Goal: Task Accomplishment & Management: Use online tool/utility

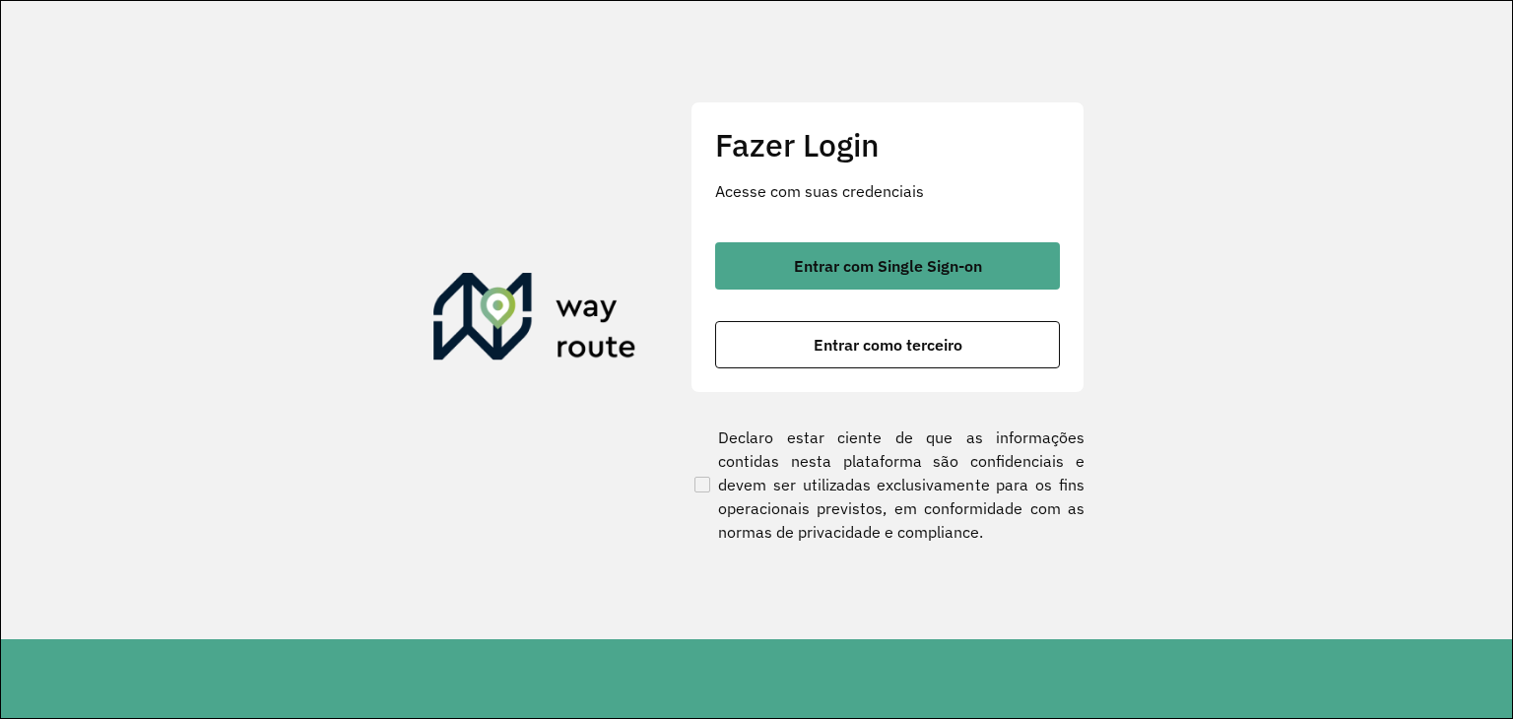
click at [779, 280] on button "Entrar com Single Sign-on" at bounding box center [887, 265] width 345 height 47
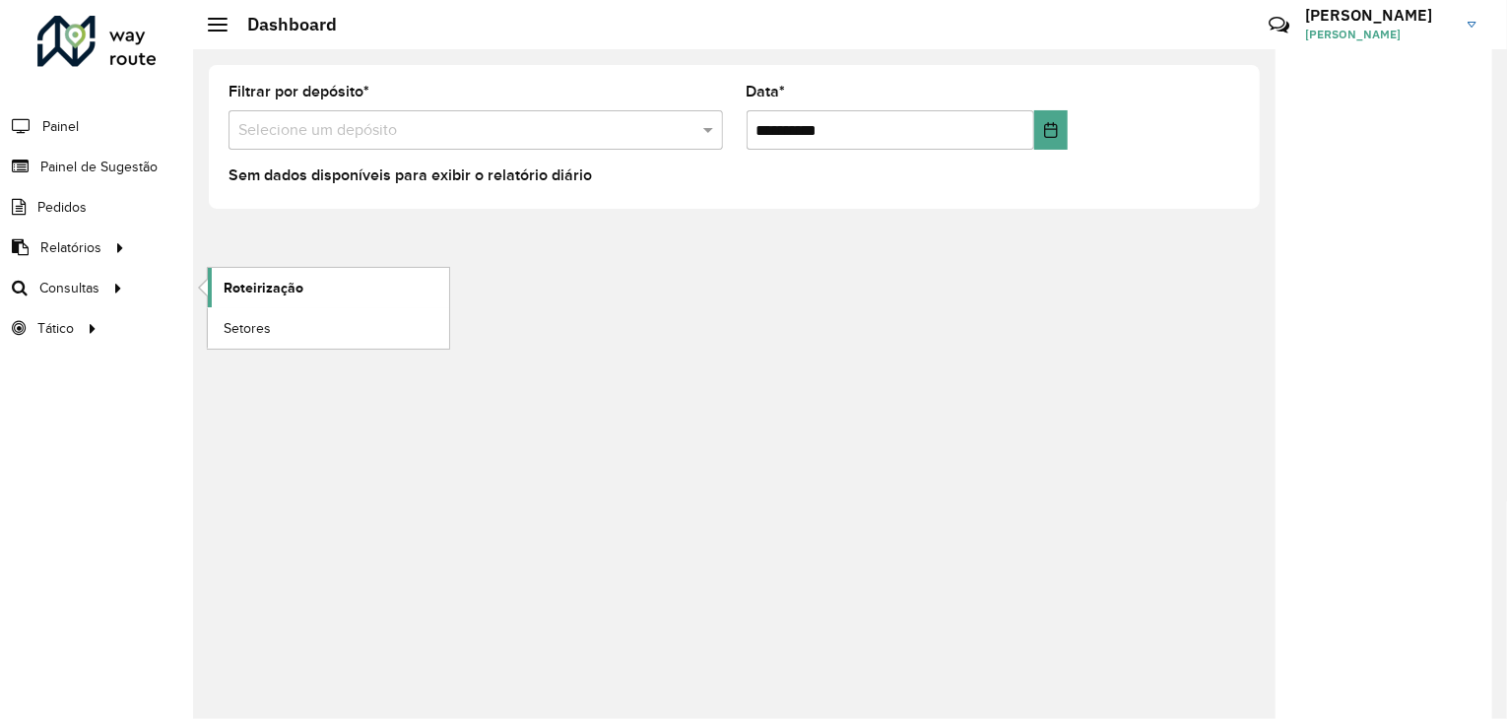
click at [248, 285] on span "Roteirização" at bounding box center [264, 288] width 80 height 21
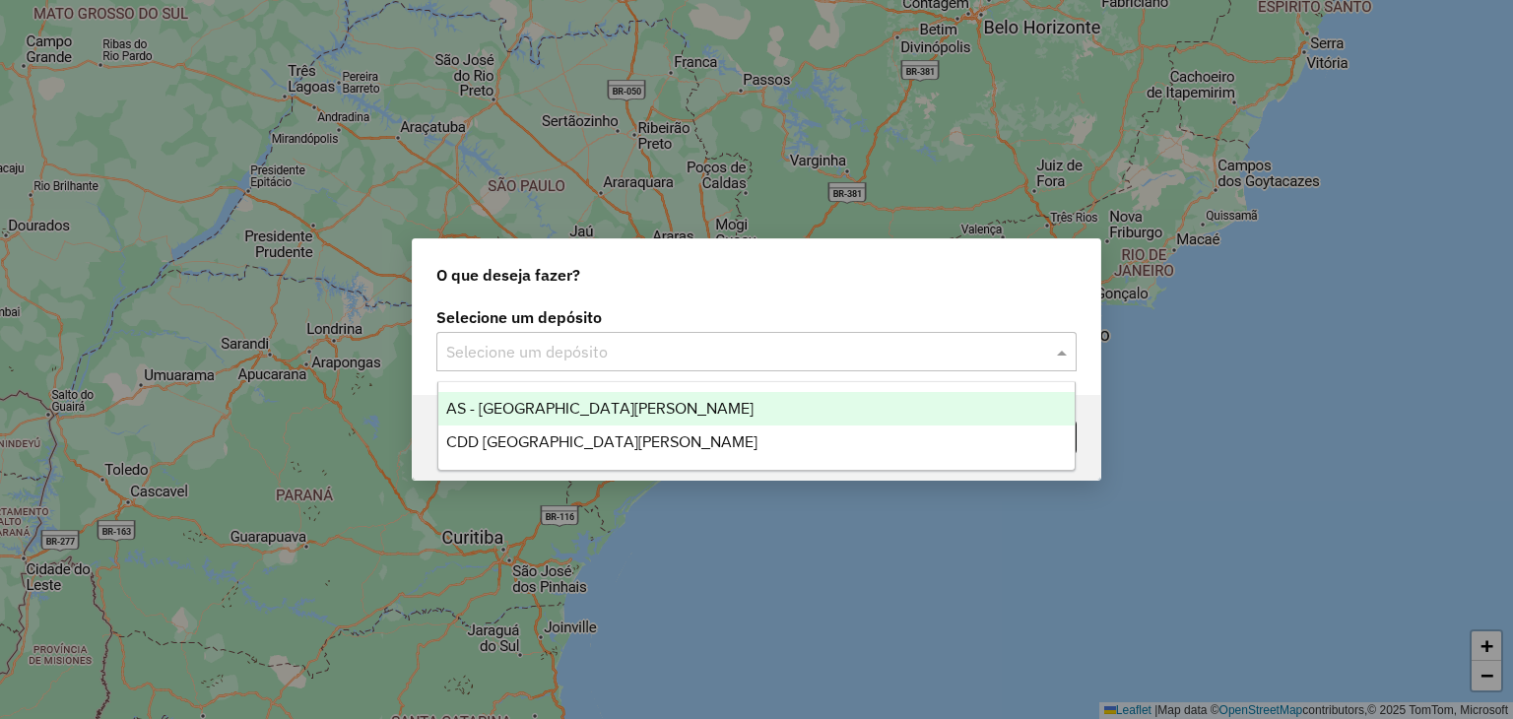
click at [542, 349] on input "text" at bounding box center [736, 353] width 581 height 24
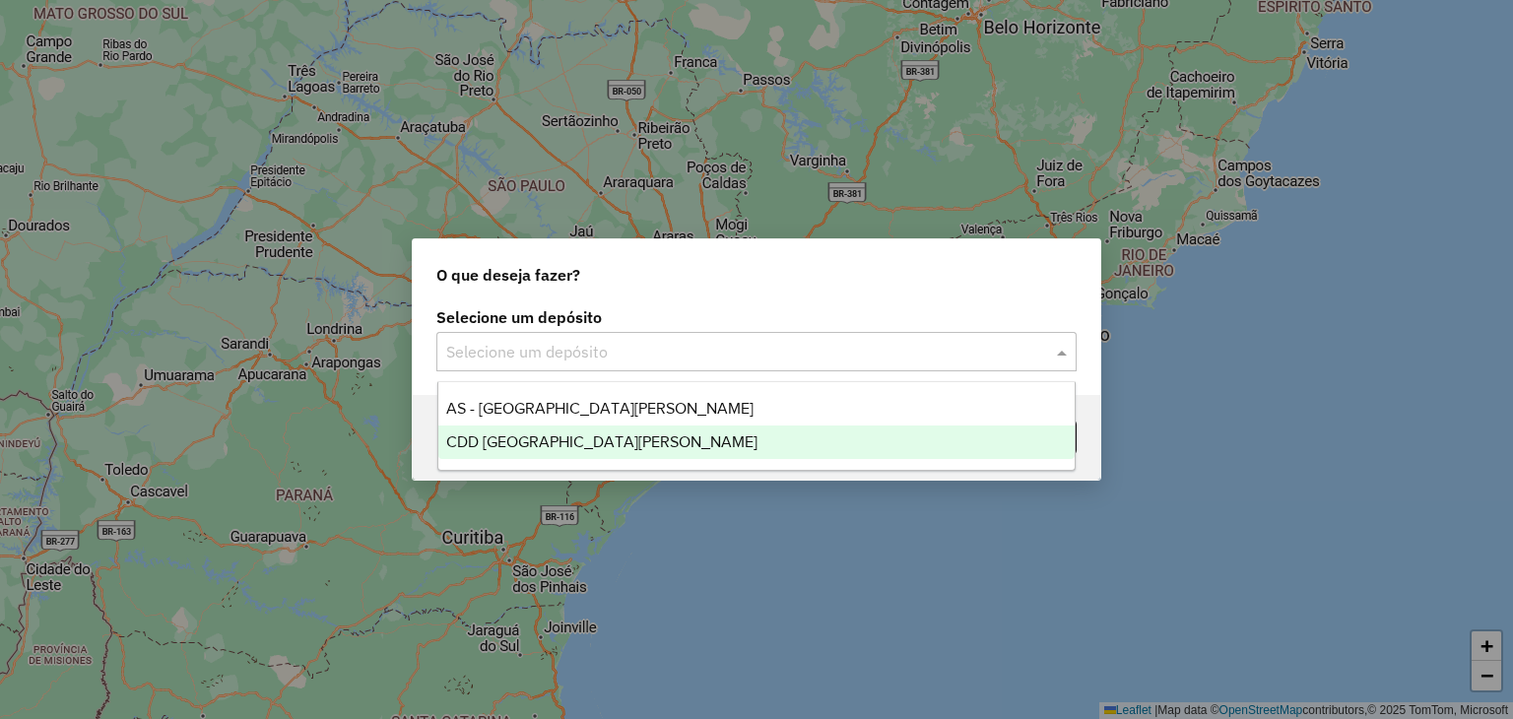
click at [563, 442] on span "CDD [GEOGRAPHIC_DATA]" at bounding box center [601, 442] width 311 height 17
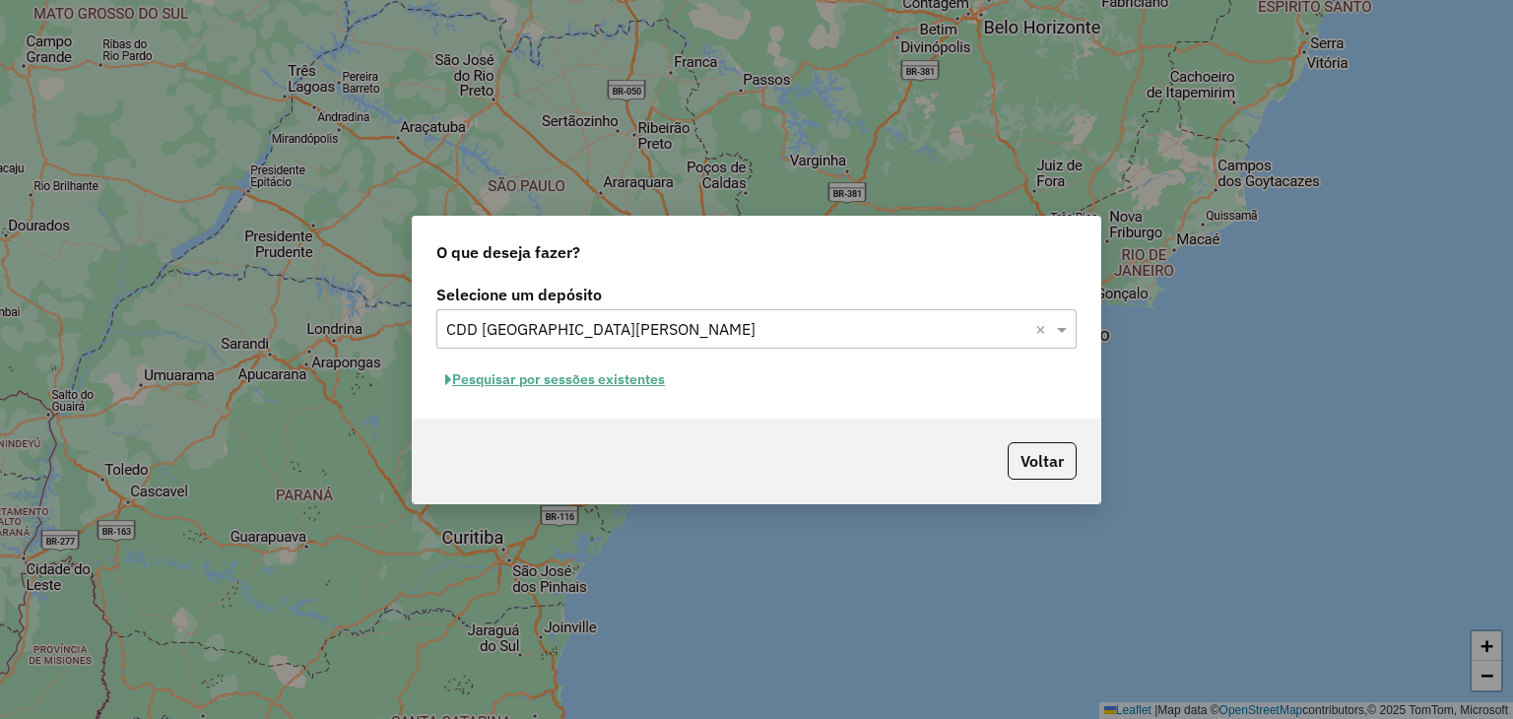
click at [617, 372] on button "Pesquisar por sessões existentes" at bounding box center [554, 380] width 237 height 31
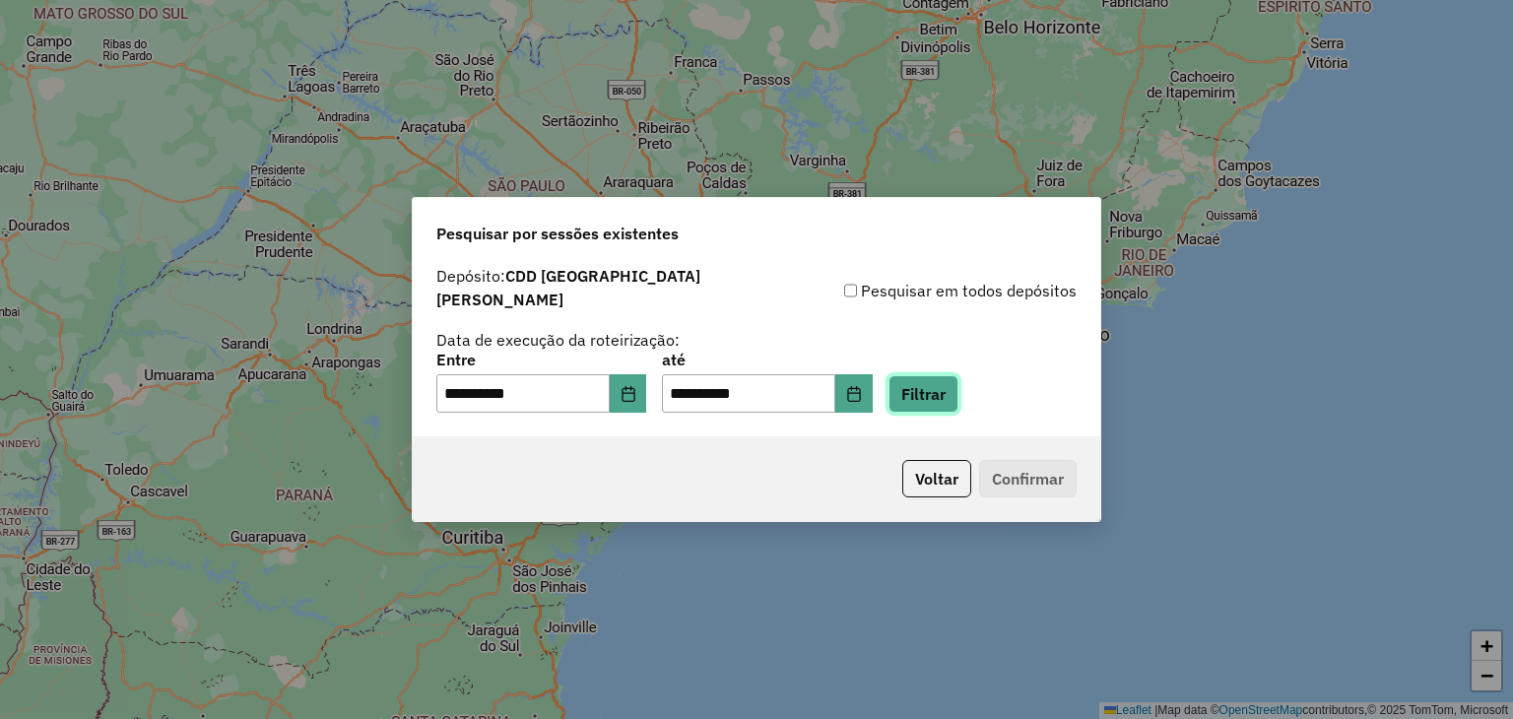
click at [944, 385] on button "Filtrar" at bounding box center [924, 393] width 70 height 37
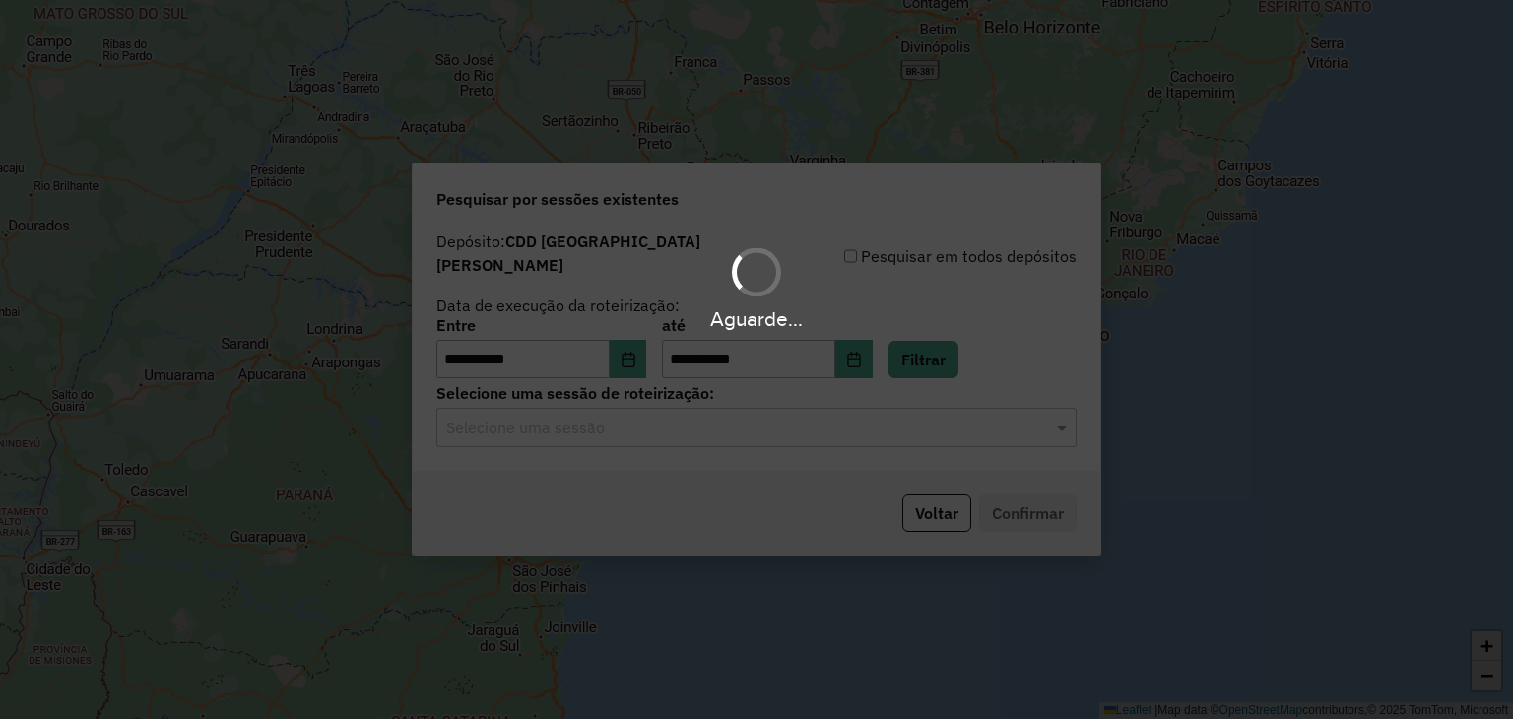
click at [686, 428] on div "Aguarde..." at bounding box center [756, 359] width 1513 height 719
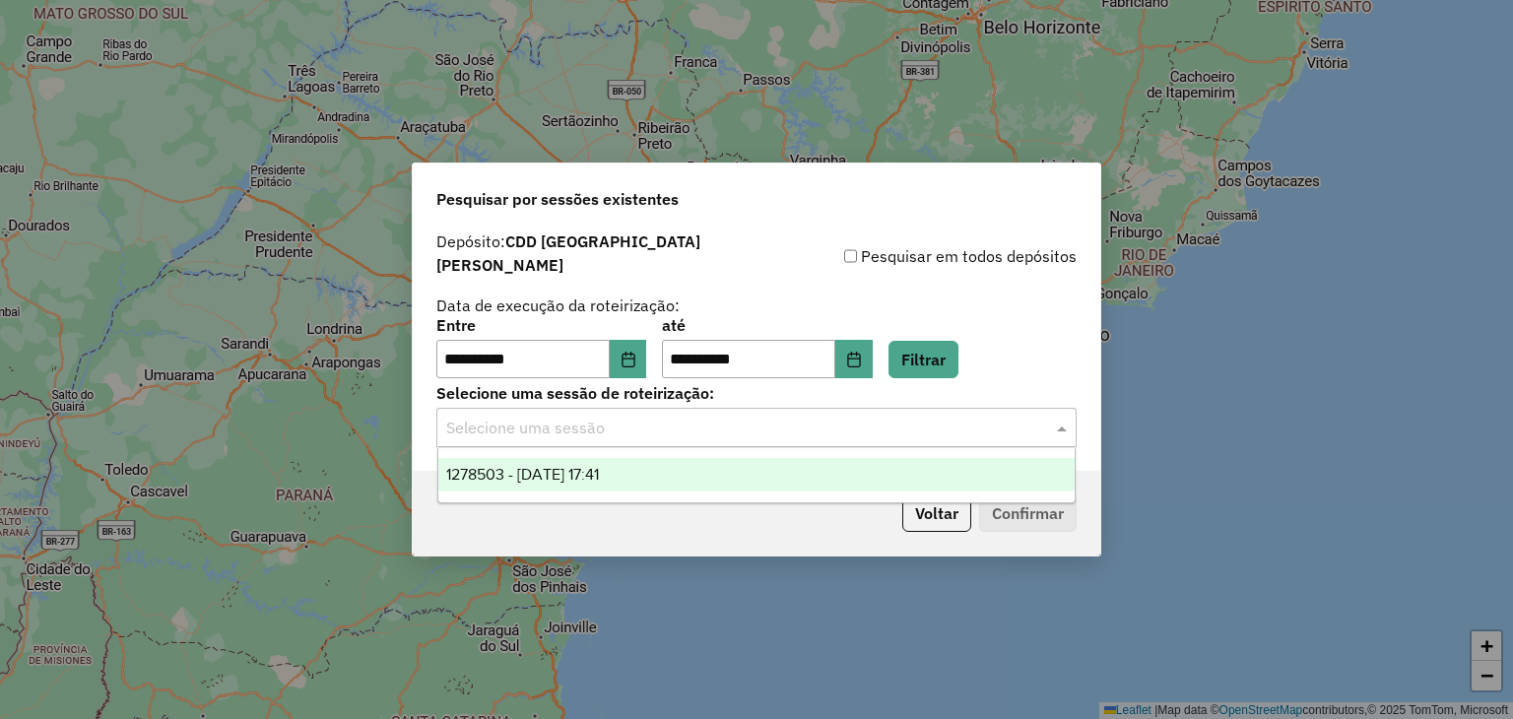
click at [651, 421] on input "text" at bounding box center [736, 429] width 581 height 24
click at [599, 468] on span "1278503 - 19/09/2025 17:41" at bounding box center [522, 474] width 153 height 17
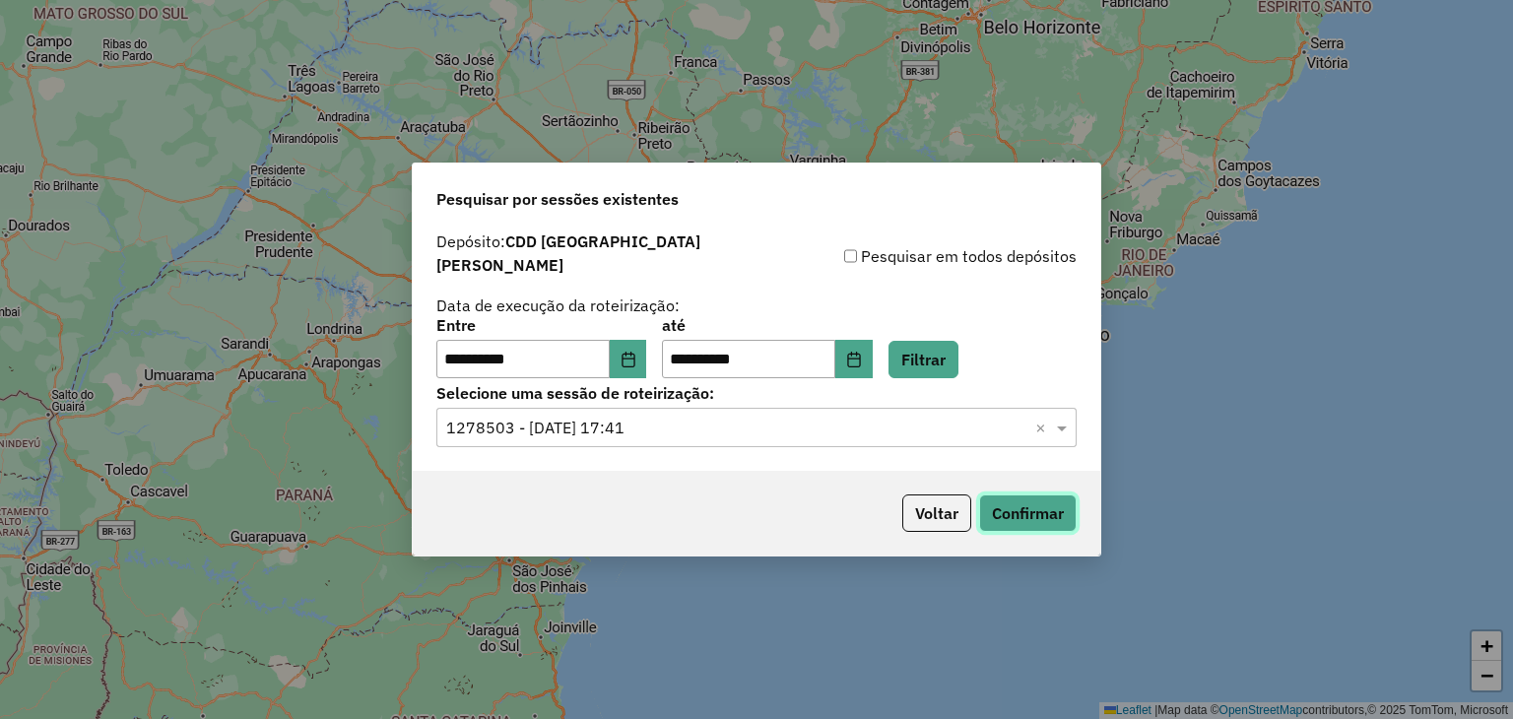
click at [989, 502] on button "Confirmar" at bounding box center [1028, 513] width 98 height 37
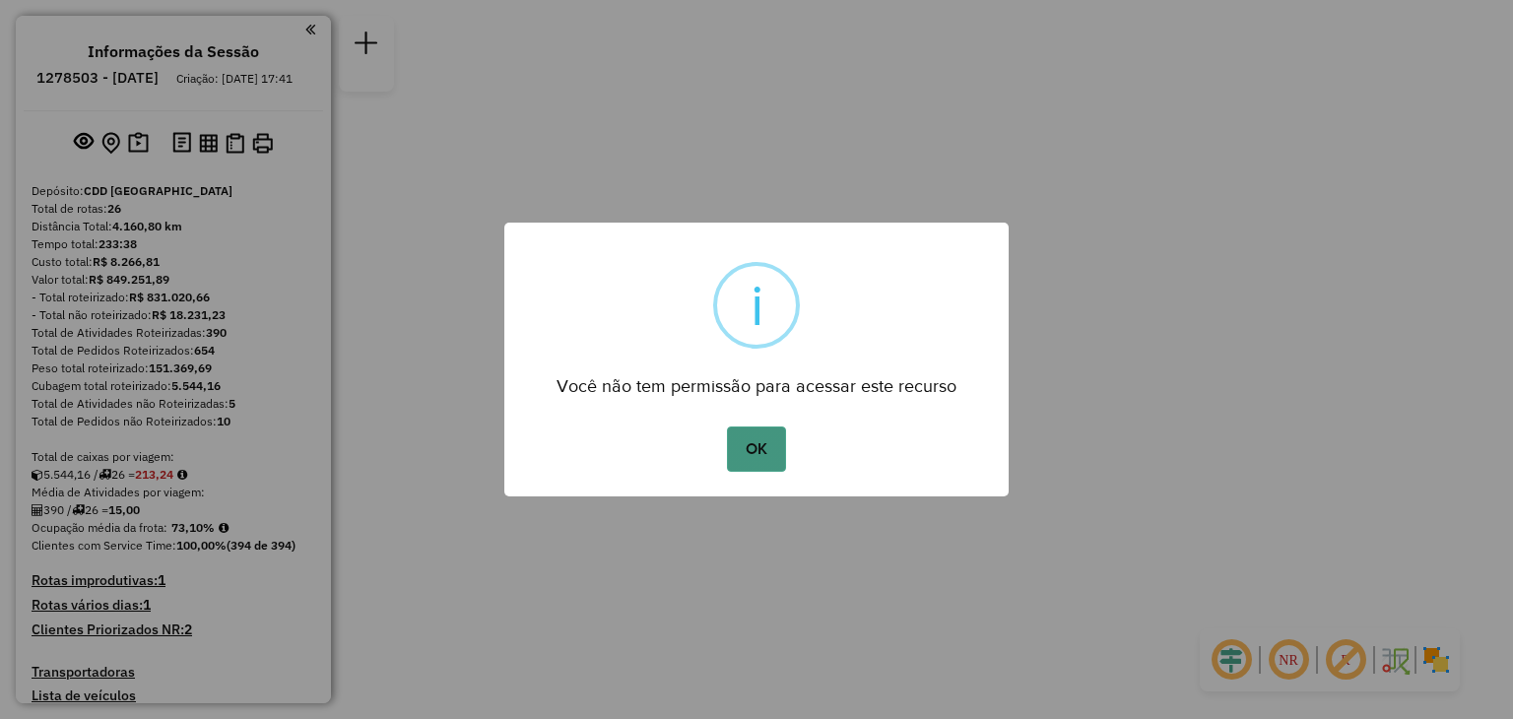
click at [747, 449] on button "OK" at bounding box center [756, 449] width 58 height 45
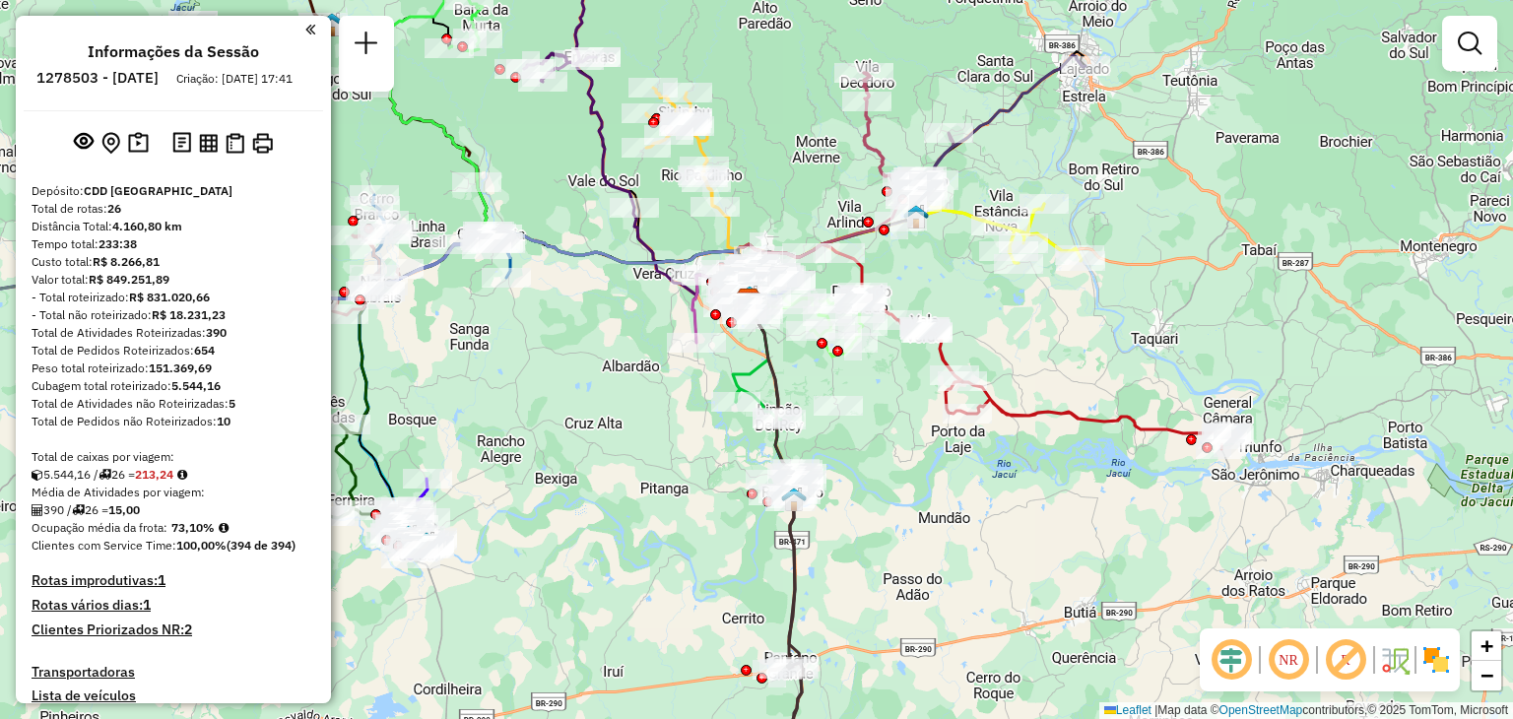
drag, startPoint x: 839, startPoint y: 444, endPoint x: 847, endPoint y: 407, distance: 38.3
click at [847, 407] on div "Janela de atendimento Grade de atendimento Capacidade Transportadoras Veículos …" at bounding box center [756, 359] width 1513 height 719
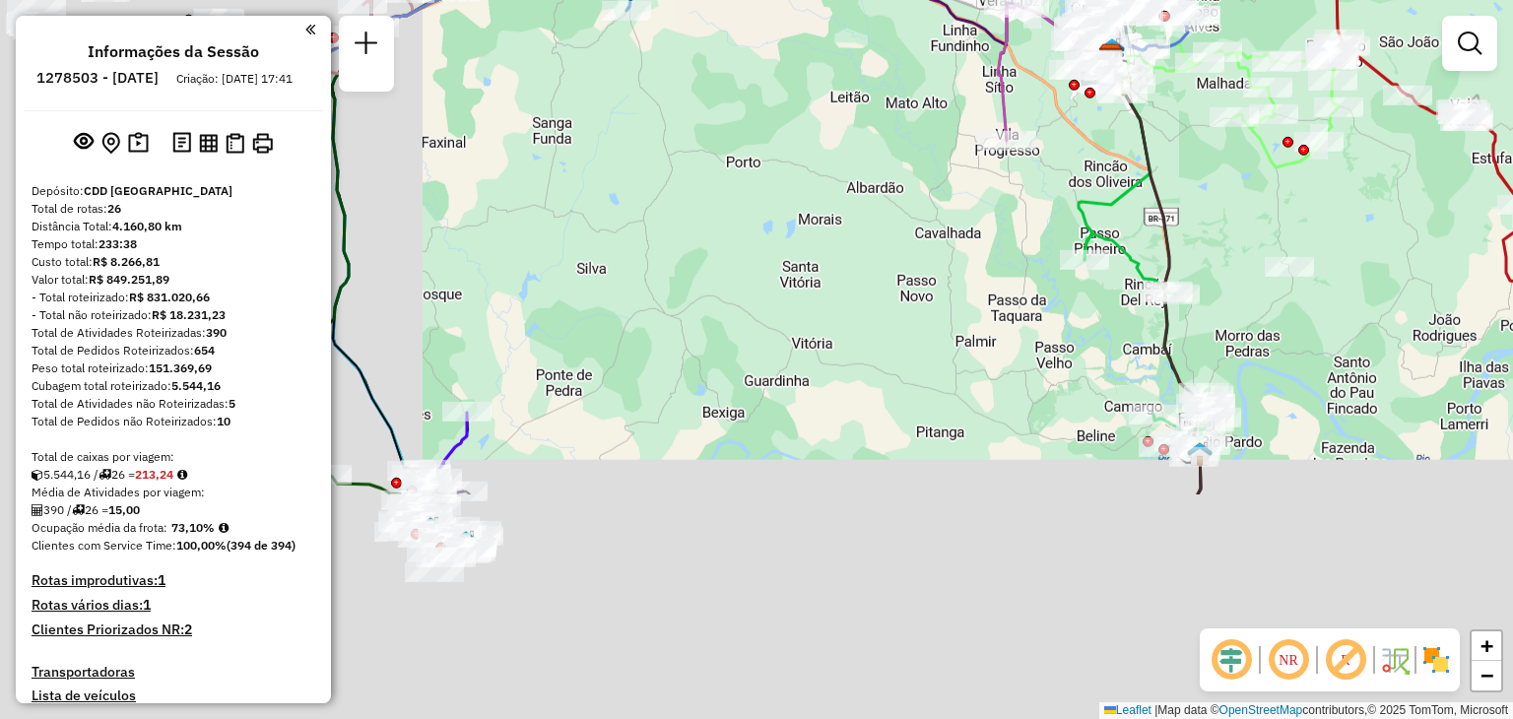
drag, startPoint x: 518, startPoint y: 542, endPoint x: 959, endPoint y: 256, distance: 525.0
click at [961, 254] on div "Janela de atendimento Grade de atendimento Capacidade Transportadoras Veículos …" at bounding box center [756, 359] width 1513 height 719
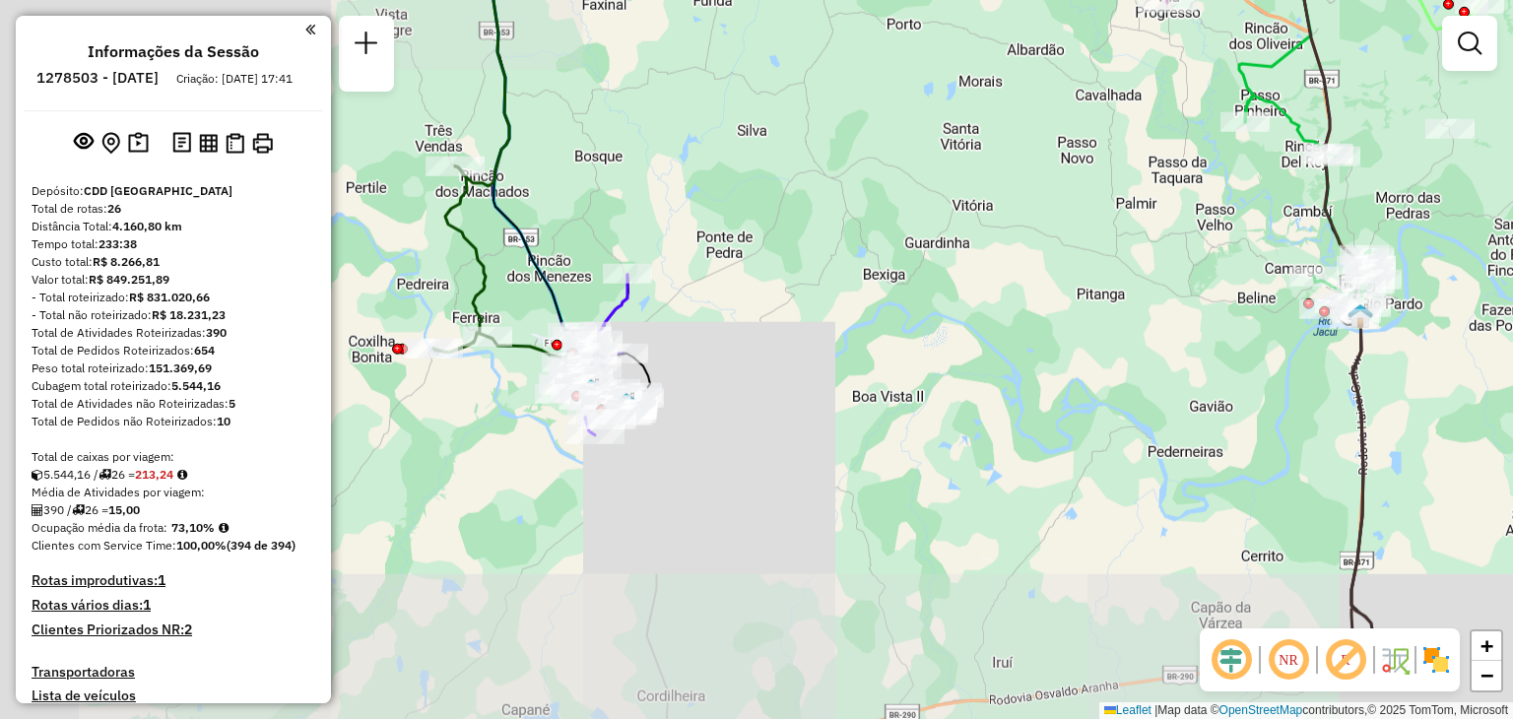
drag, startPoint x: 769, startPoint y: 293, endPoint x: 937, endPoint y: 213, distance: 186.4
click at [939, 210] on div "Janela de atendimento Grade de atendimento Capacidade Transportadoras Veículos …" at bounding box center [756, 359] width 1513 height 719
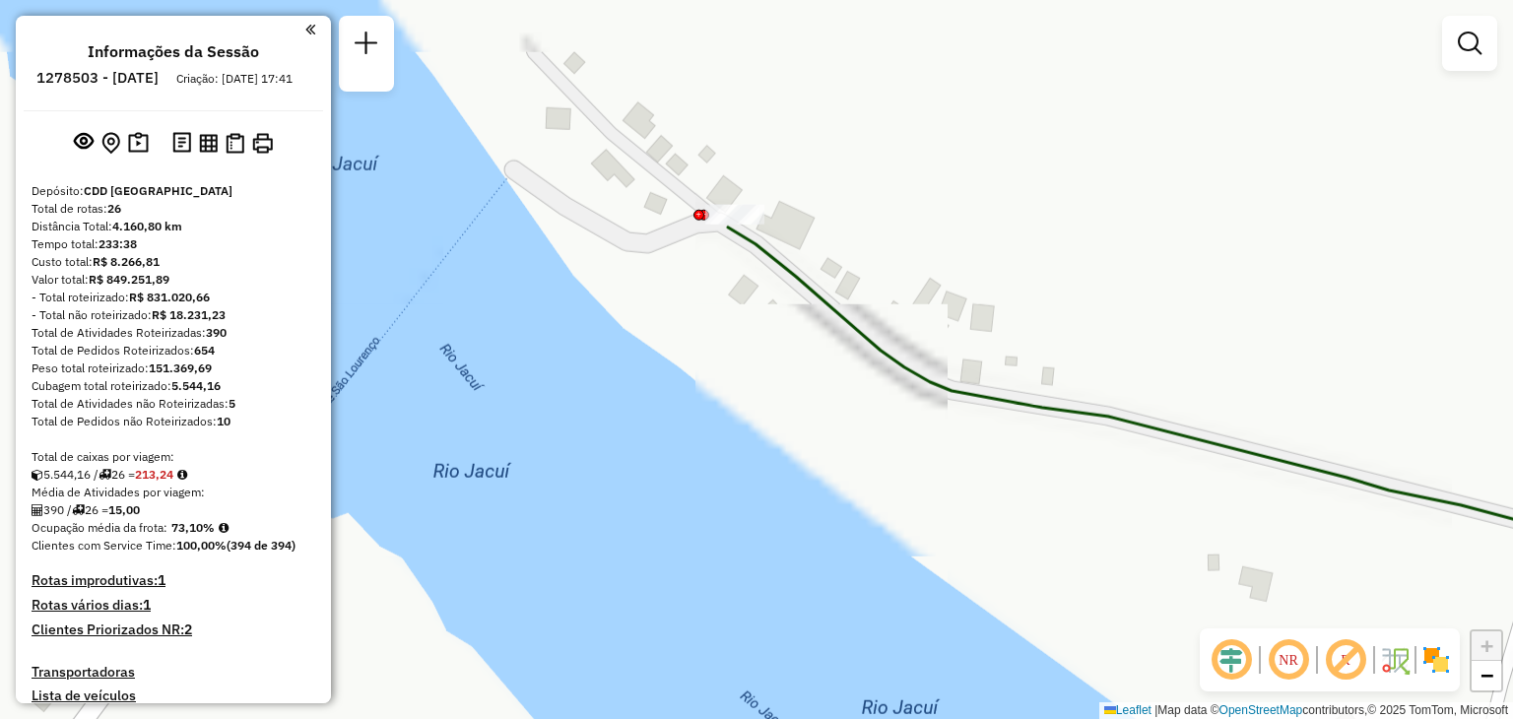
drag, startPoint x: 742, startPoint y: 204, endPoint x: 738, endPoint y: 275, distance: 71.1
click at [738, 275] on div "Janela de atendimento Grade de atendimento Capacidade Transportadoras Veículos …" at bounding box center [756, 359] width 1513 height 719
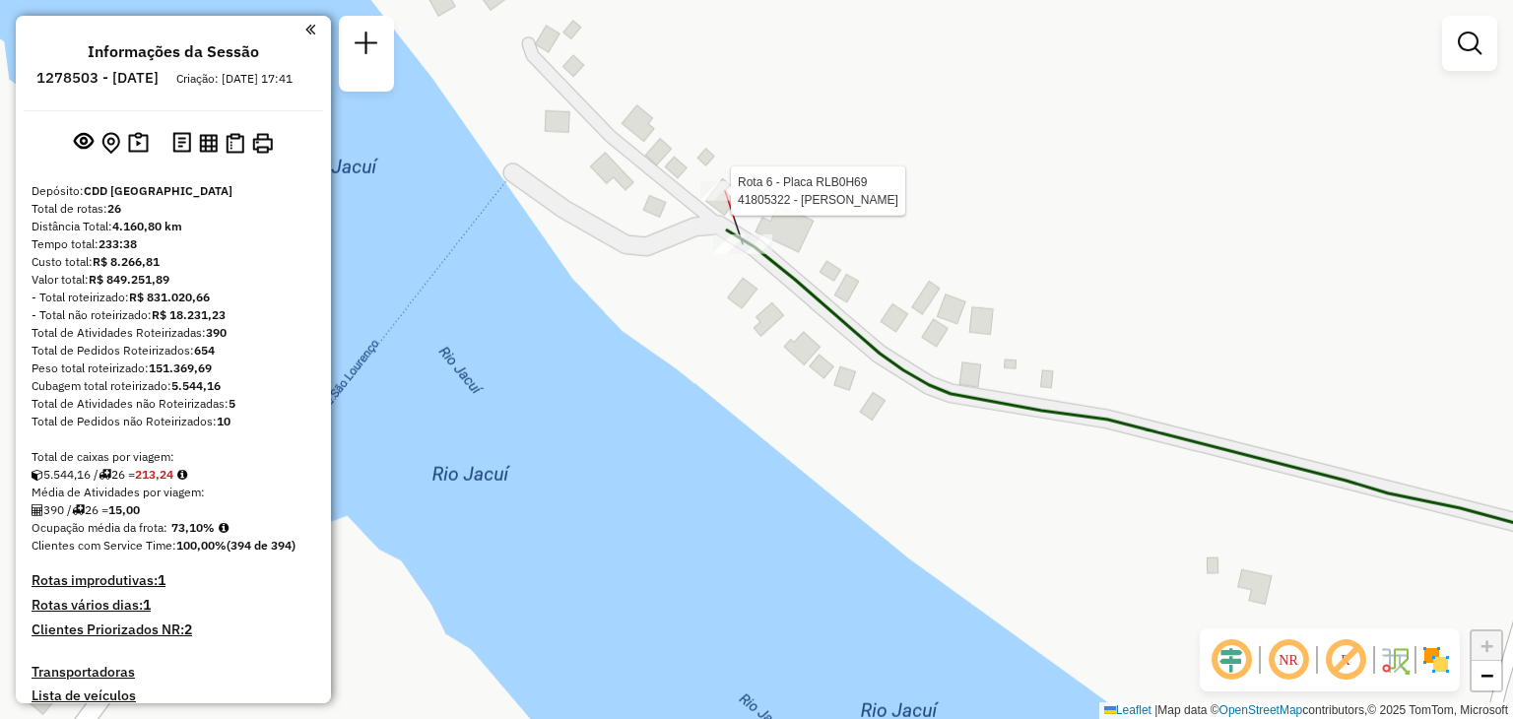
select select "**********"
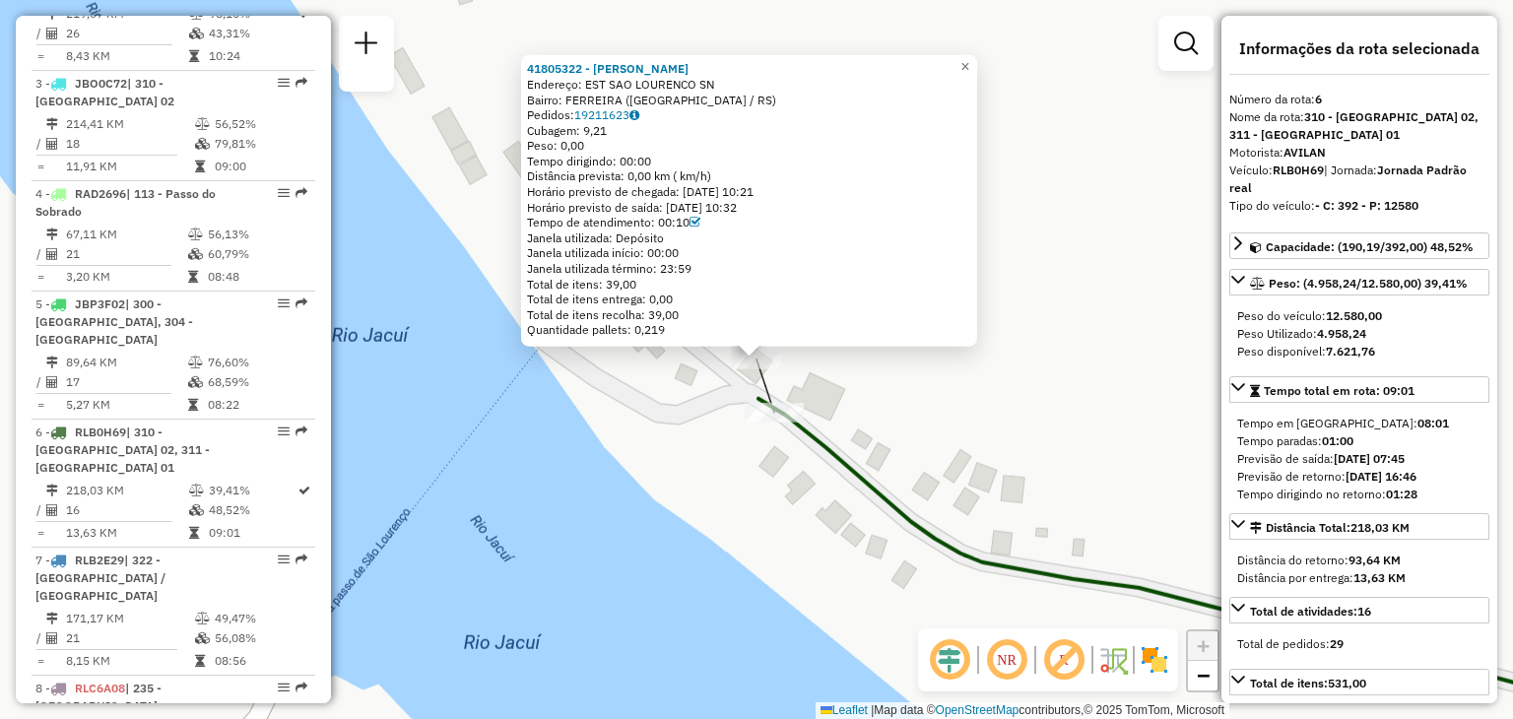
scroll to position [1340, 0]
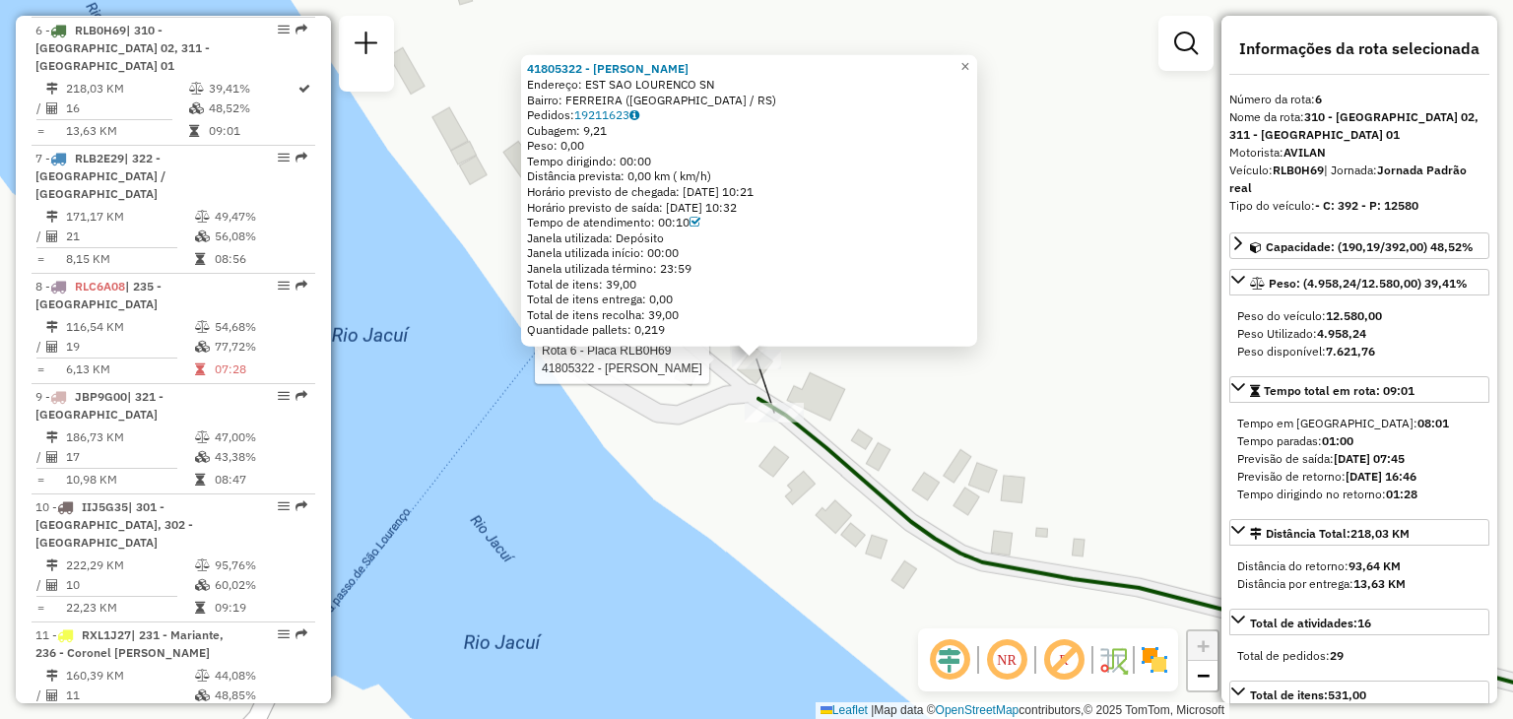
click at [1095, 159] on div "Rota 6 - Placa RLB0H69 41805322 - [PERSON_NAME] 41805322 - [PERSON_NAME]: EST S…" at bounding box center [756, 359] width 1513 height 719
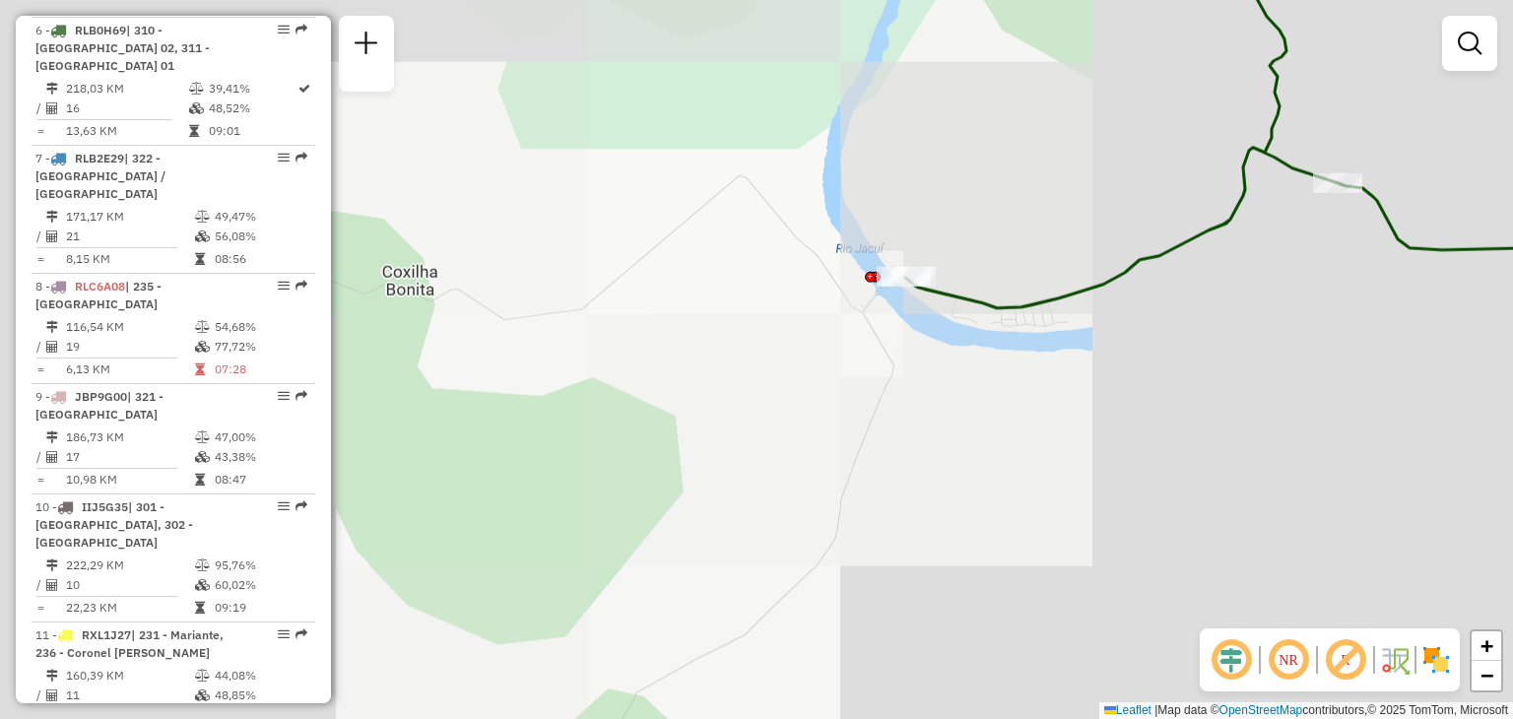
drag, startPoint x: 1134, startPoint y: 210, endPoint x: 797, endPoint y: 315, distance: 353.1
click at [799, 309] on div "Janela de atendimento Grade de atendimento Capacidade Transportadoras Veículos …" at bounding box center [756, 359] width 1513 height 719
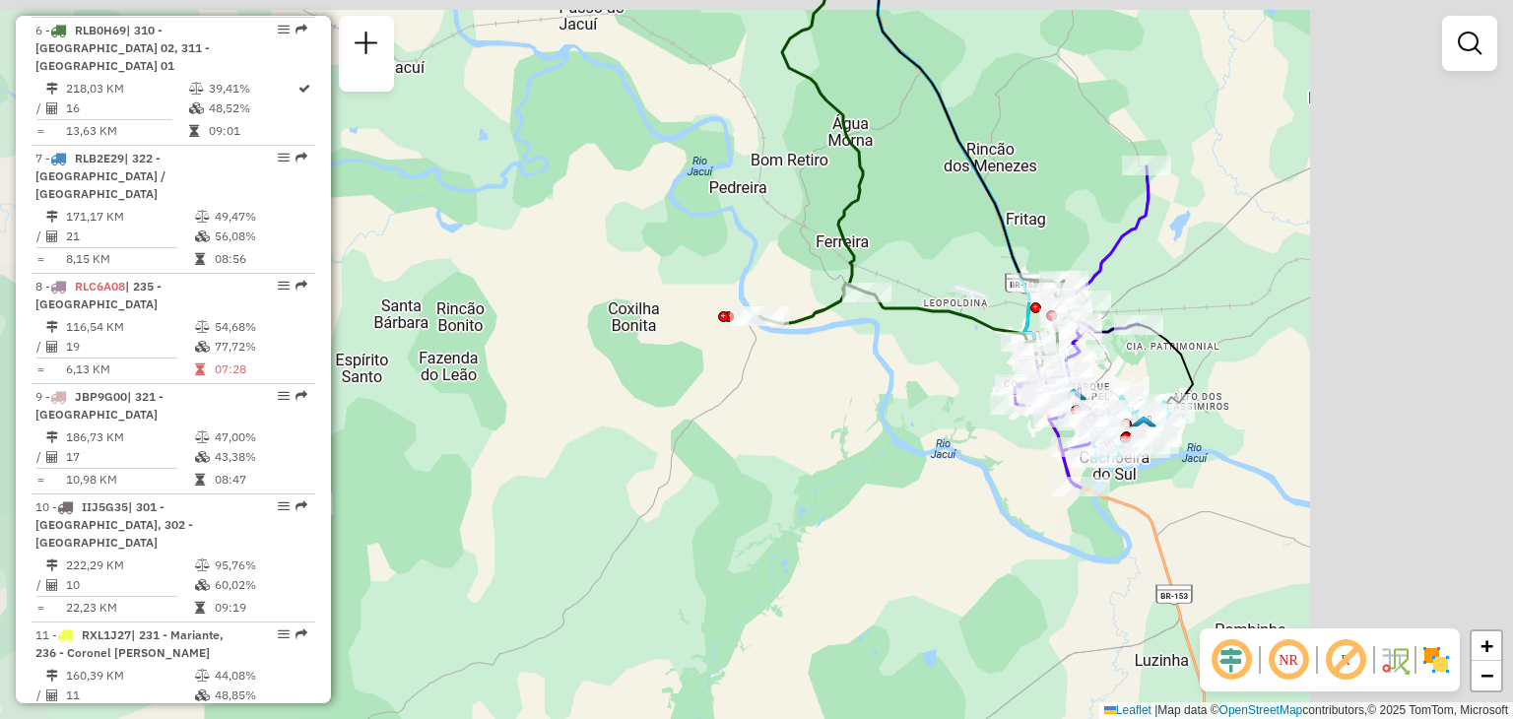
drag, startPoint x: 1134, startPoint y: 270, endPoint x: 995, endPoint y: 337, distance: 154.2
click at [995, 337] on div "Janela de atendimento Grade de atendimento Capacidade Transportadoras Veículos …" at bounding box center [756, 359] width 1513 height 719
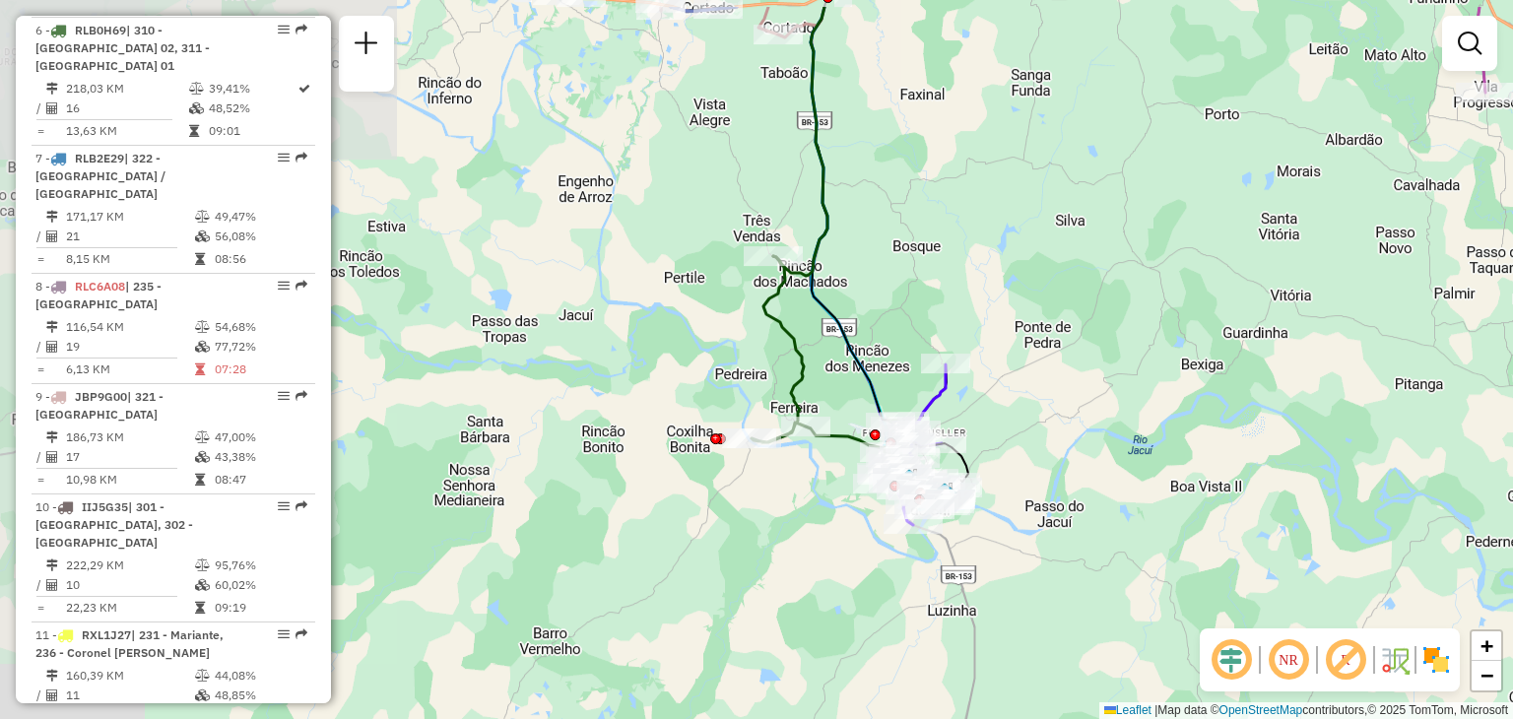
drag, startPoint x: 1186, startPoint y: 280, endPoint x: 1113, endPoint y: 383, distance: 126.6
click at [1113, 383] on div "Janela de atendimento Grade de atendimento Capacidade Transportadoras Veículos …" at bounding box center [756, 359] width 1513 height 719
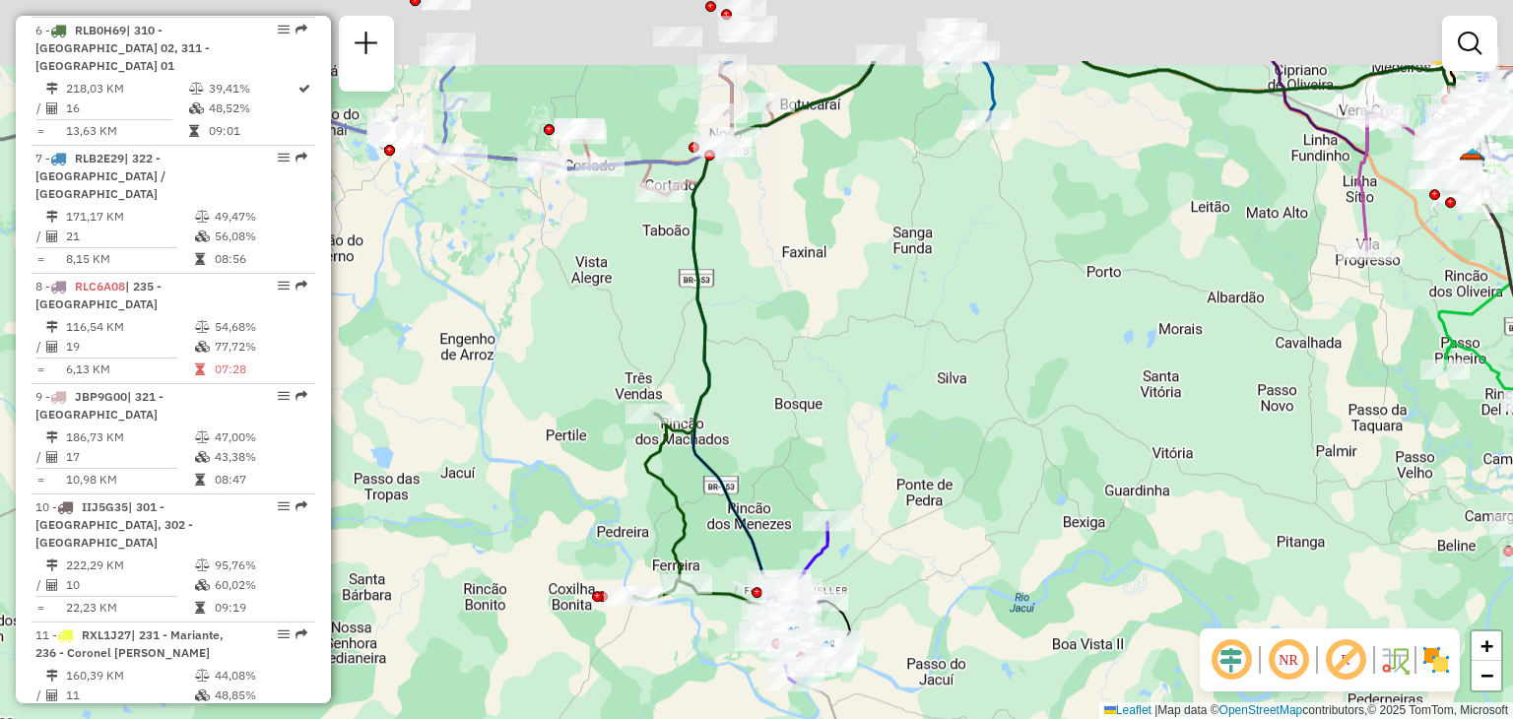
drag, startPoint x: 1206, startPoint y: 324, endPoint x: 1115, endPoint y: 421, distance: 132.4
click at [1123, 442] on div "Janela de atendimento Grade de atendimento Capacidade Transportadoras Veículos …" at bounding box center [756, 359] width 1513 height 719
